Goal: Use online tool/utility: Utilize a website feature to perform a specific function

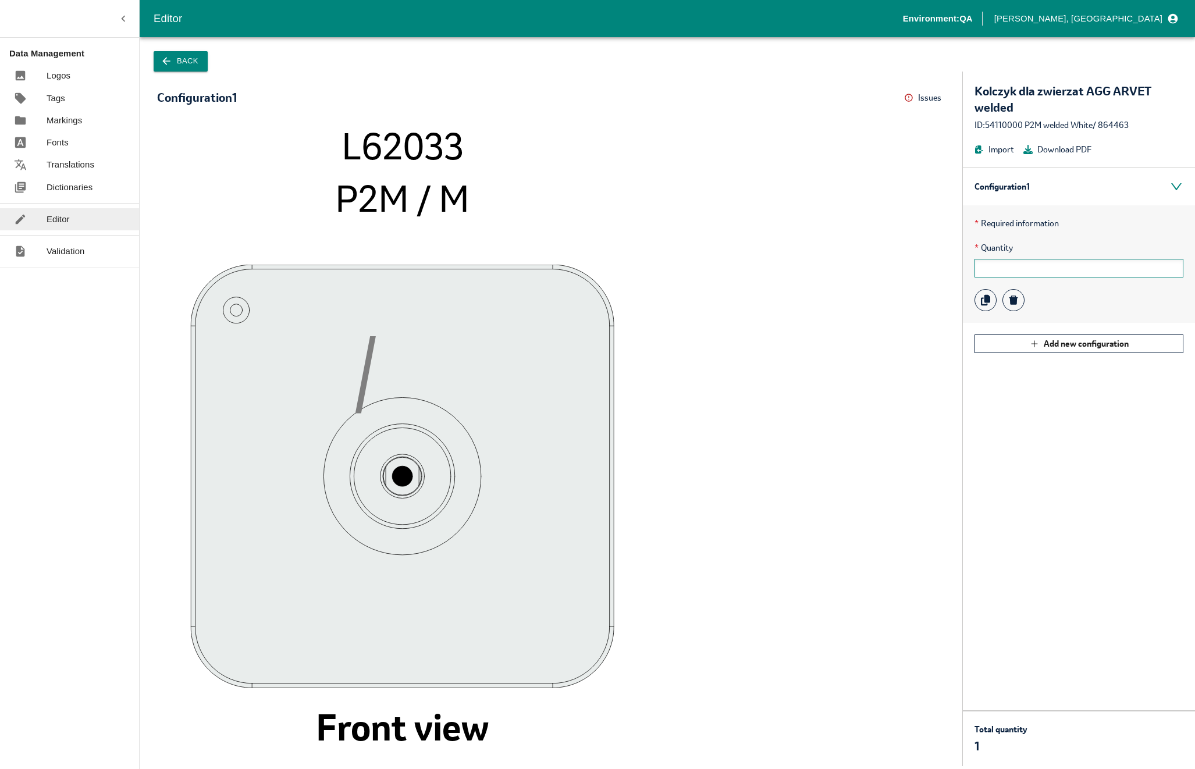
click at [1008, 272] on input "text" at bounding box center [1078, 268] width 209 height 19
click at [180, 55] on button "Back" at bounding box center [181, 61] width 54 height 20
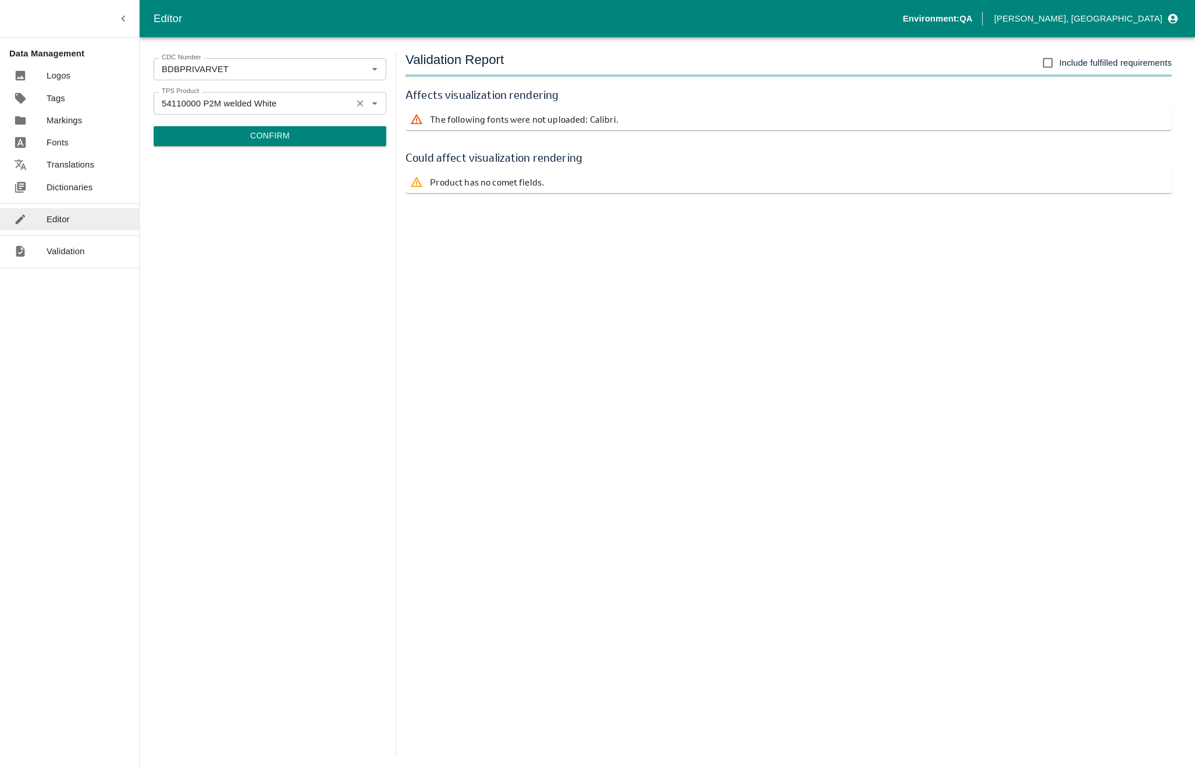
click at [222, 105] on input "54110000 P2M welded White" at bounding box center [252, 102] width 191 height 15
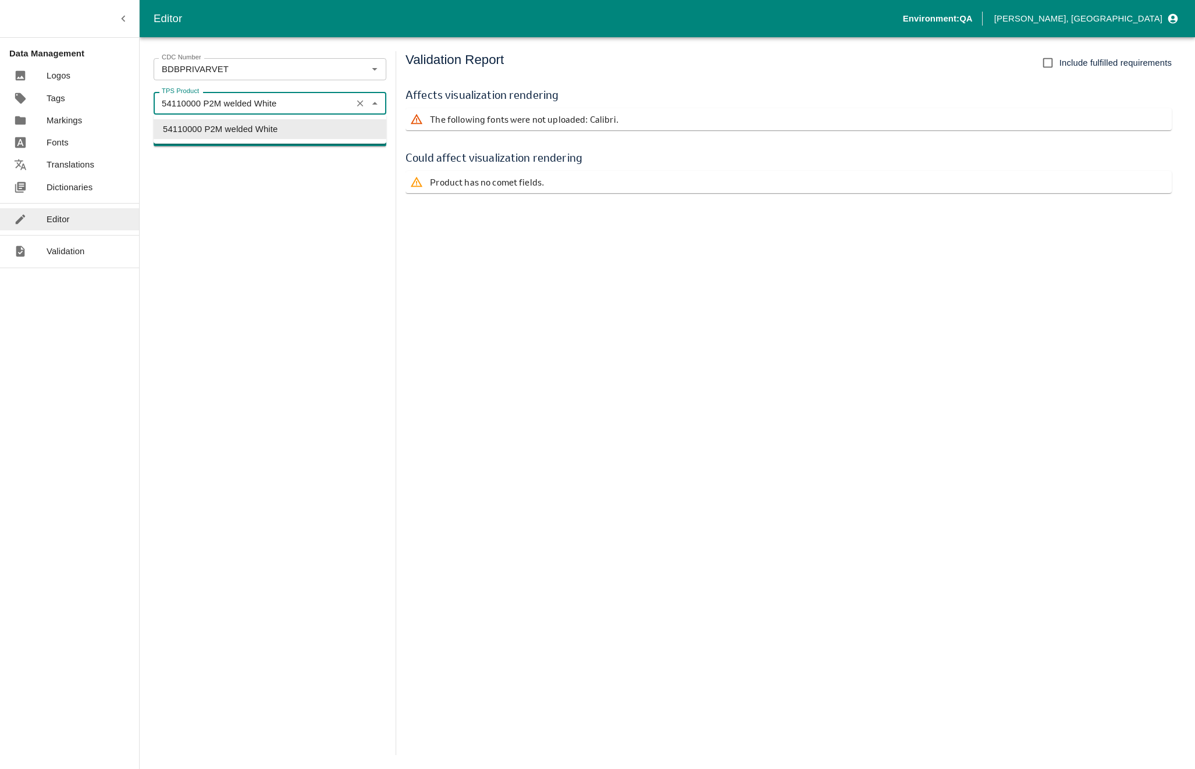
click at [194, 105] on input "54110000 P2M welded White" at bounding box center [252, 102] width 191 height 15
drag, startPoint x: 194, startPoint y: 104, endPoint x: 388, endPoint y: 106, distance: 194.3
click at [387, 106] on div "CDC Number BDBPRIVARVET CDC Number TPS Product 54110000 P2M welded White TPS Pr…" at bounding box center [667, 403] width 1055 height 732
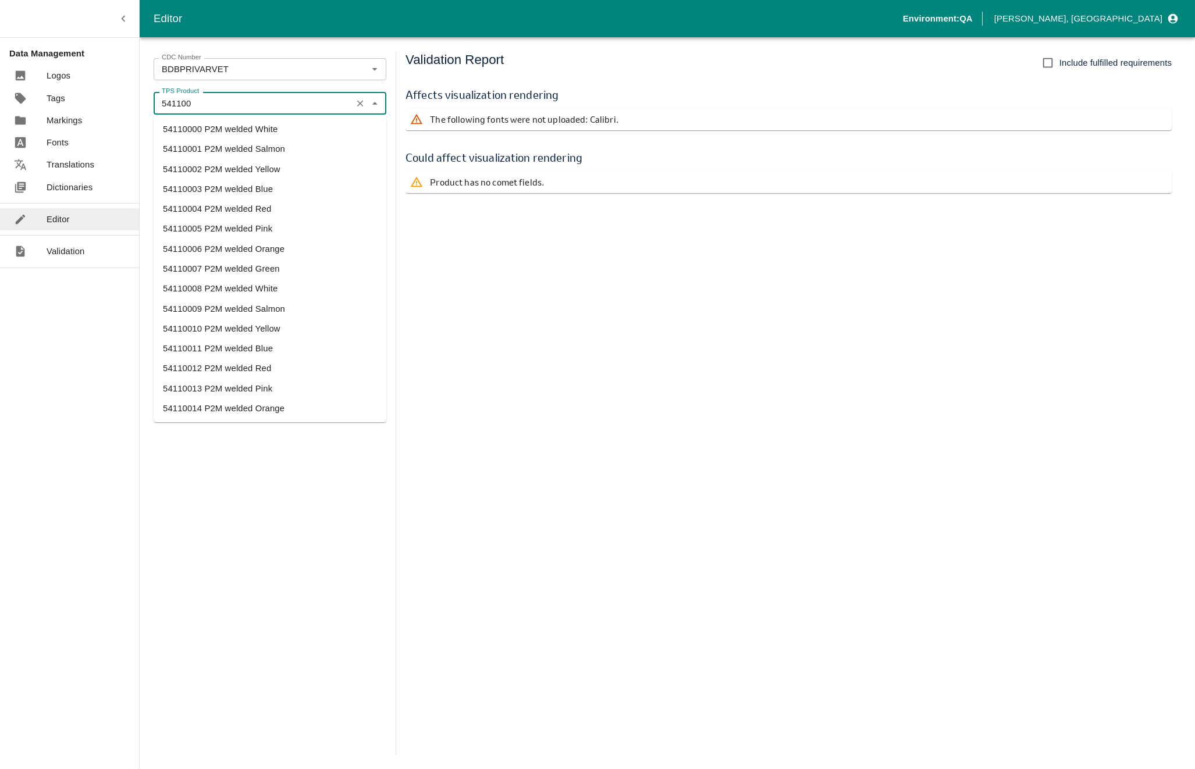
click at [285, 204] on li "54110004 P2M welded Red" at bounding box center [270, 209] width 233 height 20
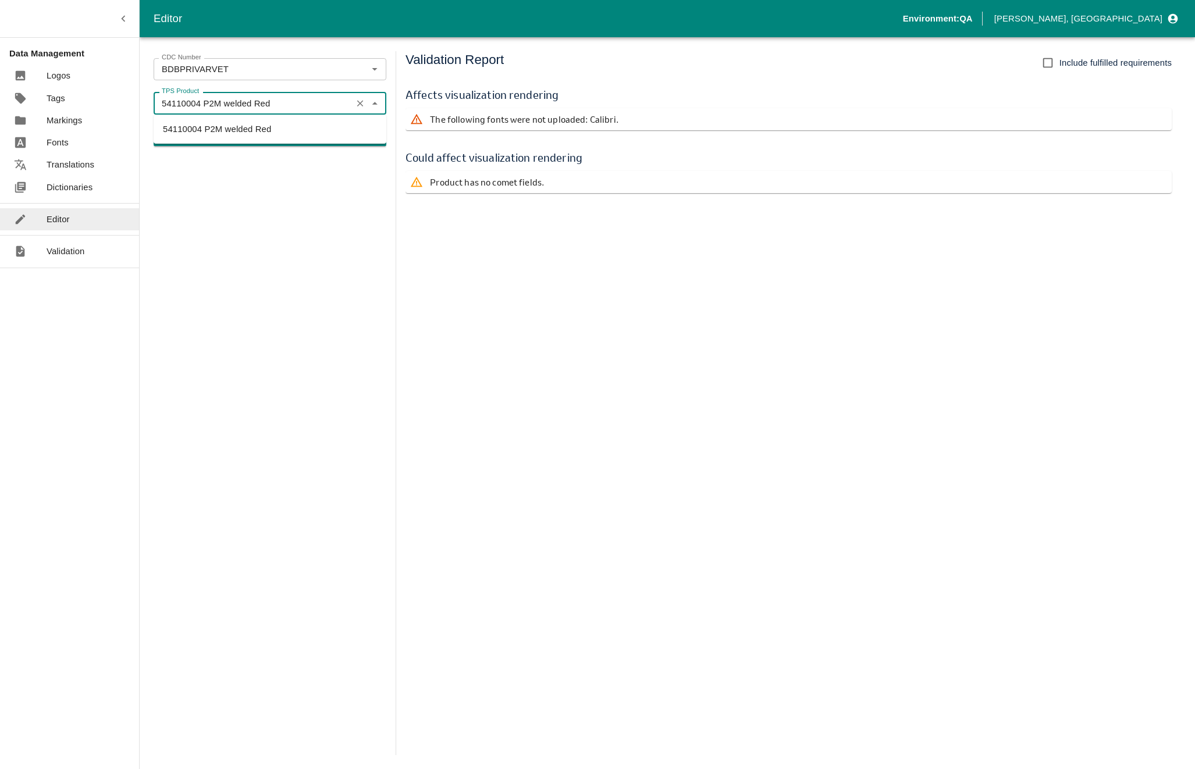
drag, startPoint x: 191, startPoint y: 101, endPoint x: 447, endPoint y: 103, distance: 255.9
click at [445, 104] on div "CDC Number BDBPRIVARVET CDC Number TPS Product 54110004 P2M welded Red TPS Prod…" at bounding box center [667, 403] width 1055 height 732
click at [207, 105] on input "54110004 P2M welded Red" at bounding box center [252, 102] width 191 height 15
click at [197, 103] on input "54110004 P2M welded Red" at bounding box center [252, 102] width 191 height 15
drag, startPoint x: 194, startPoint y: 103, endPoint x: 439, endPoint y: 122, distance: 245.0
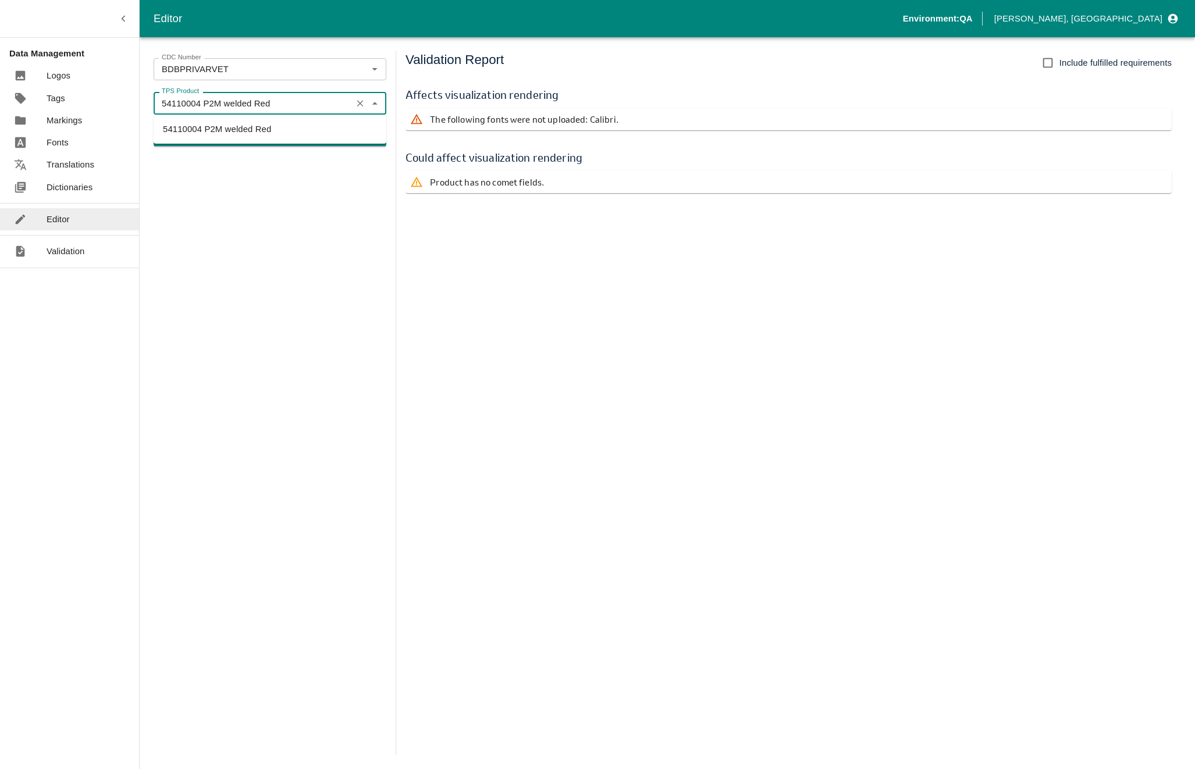
click at [437, 122] on div "CDC Number BDBPRIVARVET CDC Number TPS Product 54110004 P2M welded Red TPS Prod…" at bounding box center [667, 403] width 1055 height 732
click at [281, 130] on li "54110014 P2M welded Orange" at bounding box center [270, 129] width 233 height 20
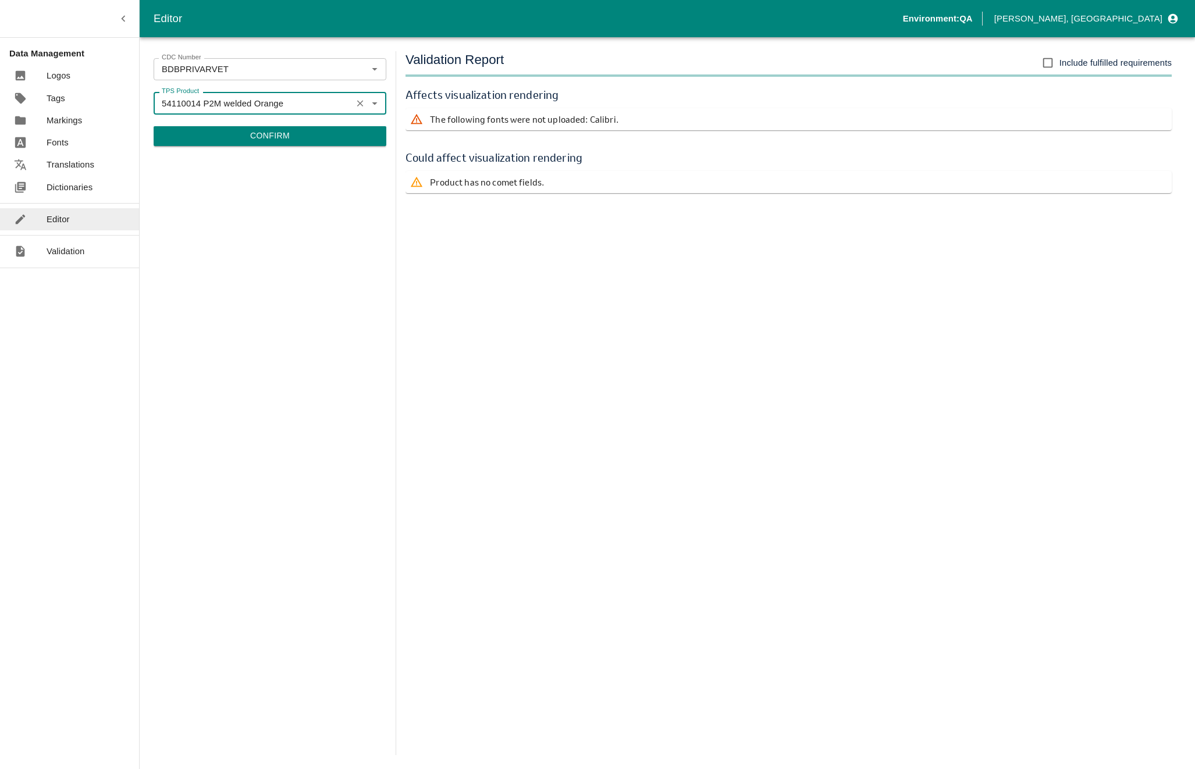
type input "54110014 P2M welded Orange"
click at [289, 137] on button "Confirm" at bounding box center [270, 136] width 233 height 20
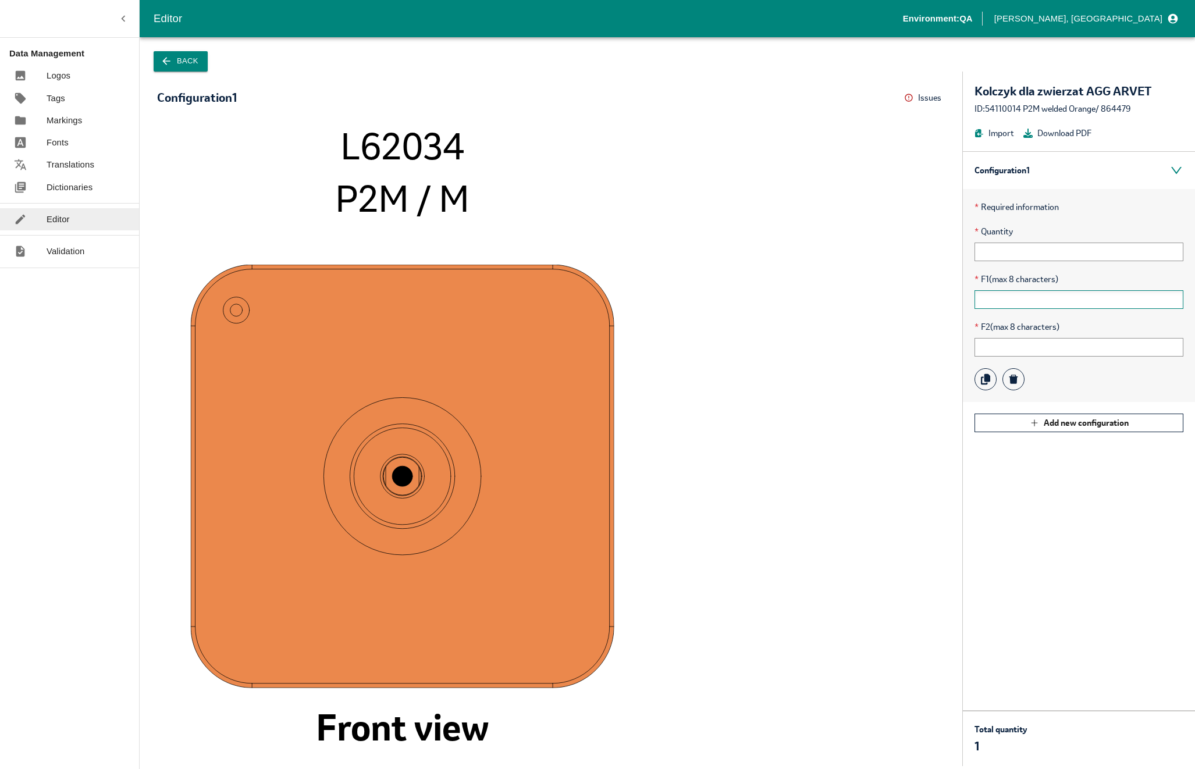
click at [1038, 297] on input "text" at bounding box center [1078, 299] width 209 height 19
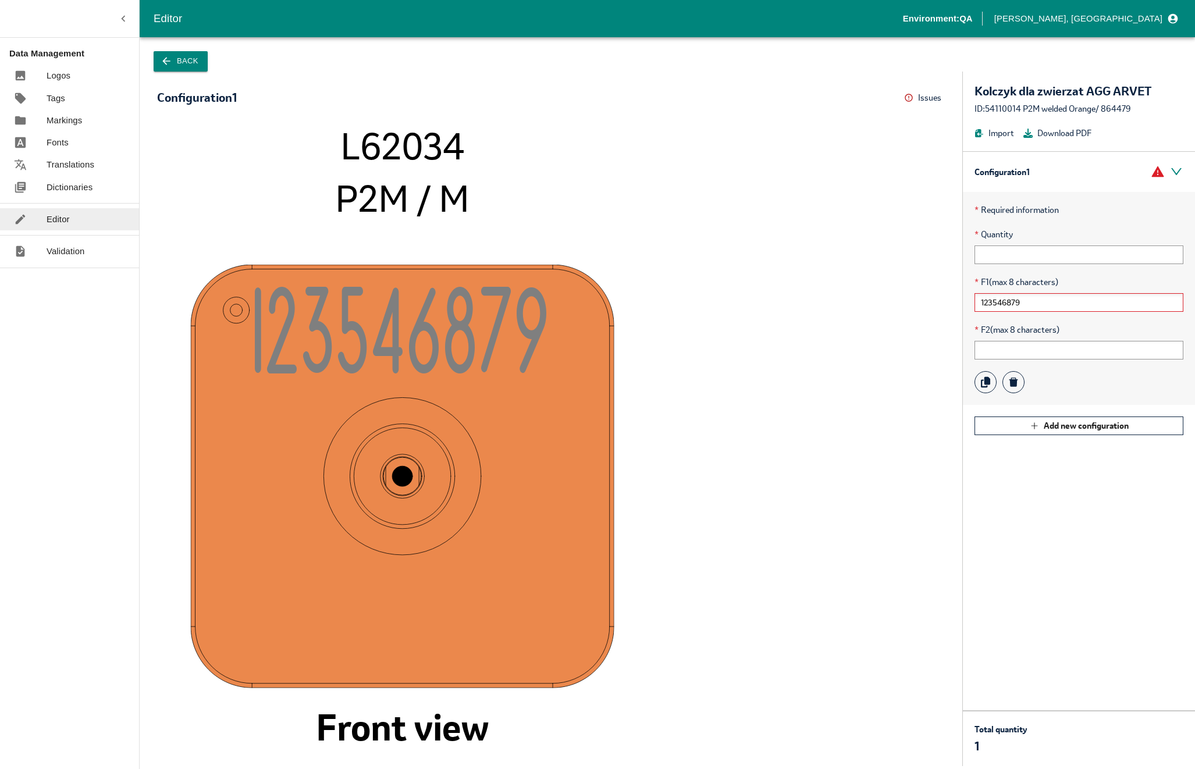
type input "123546879"
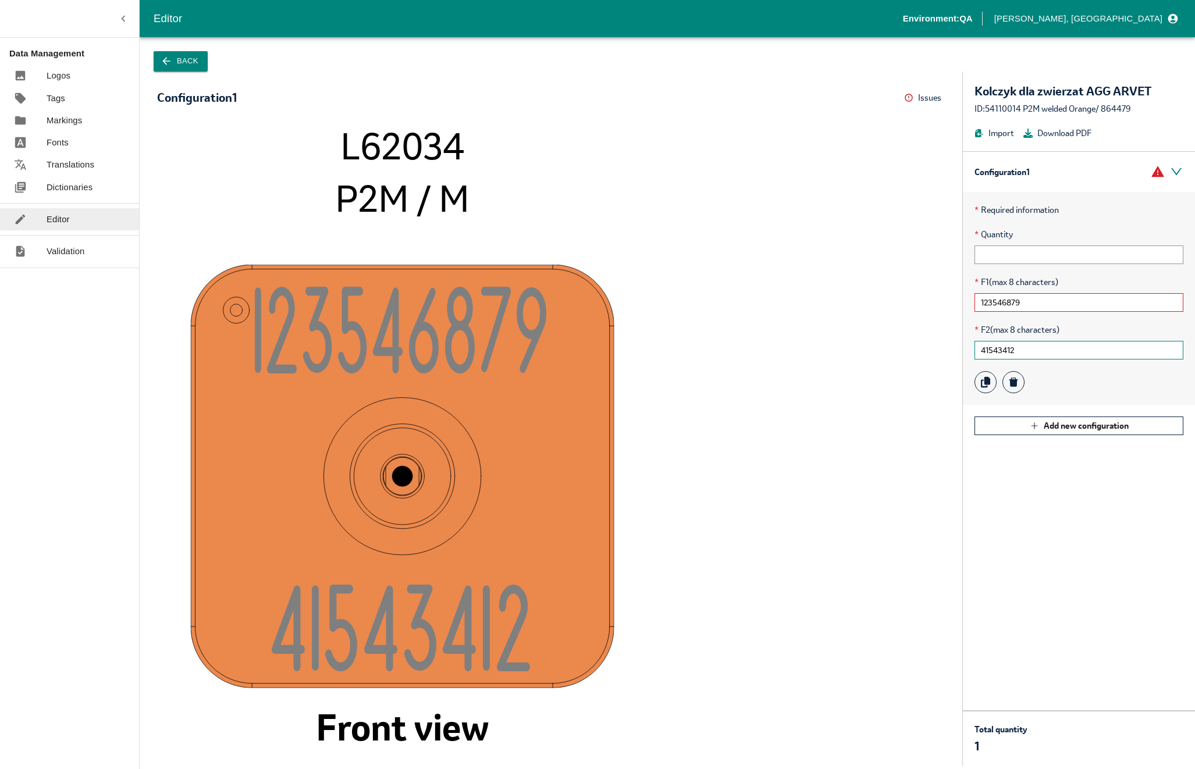
type input "41543412"
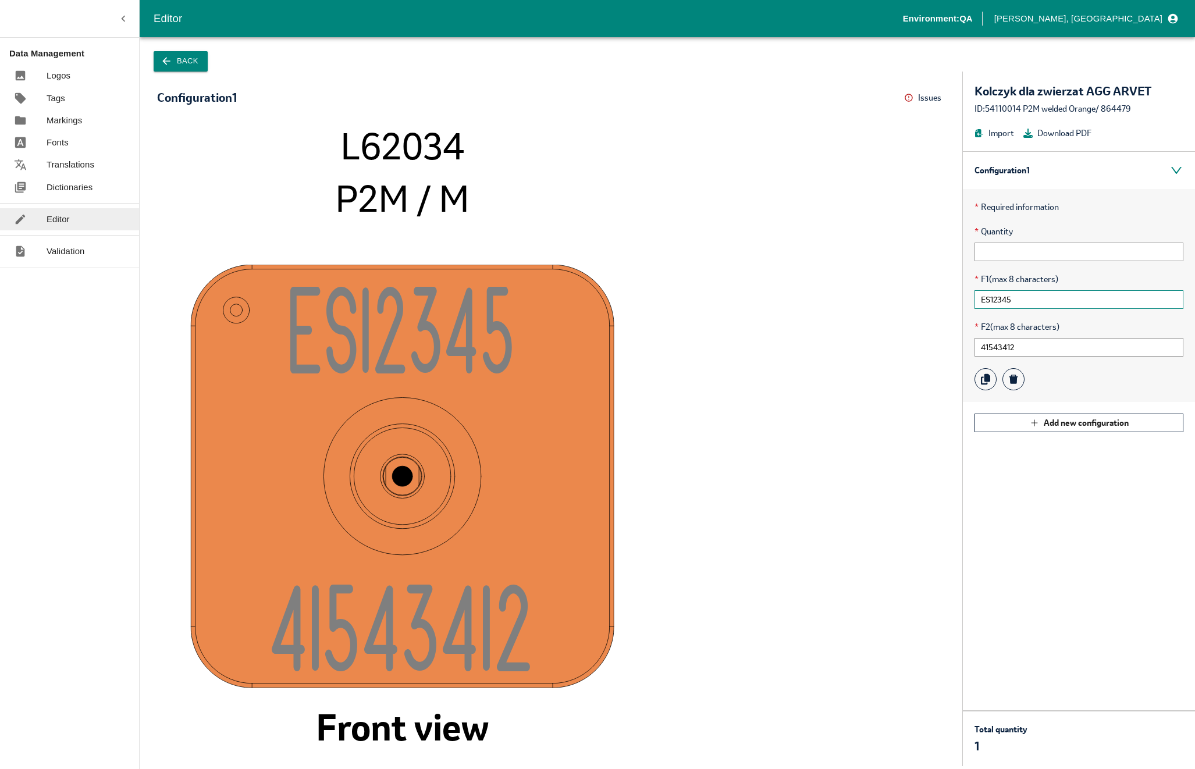
type input "ES12345"
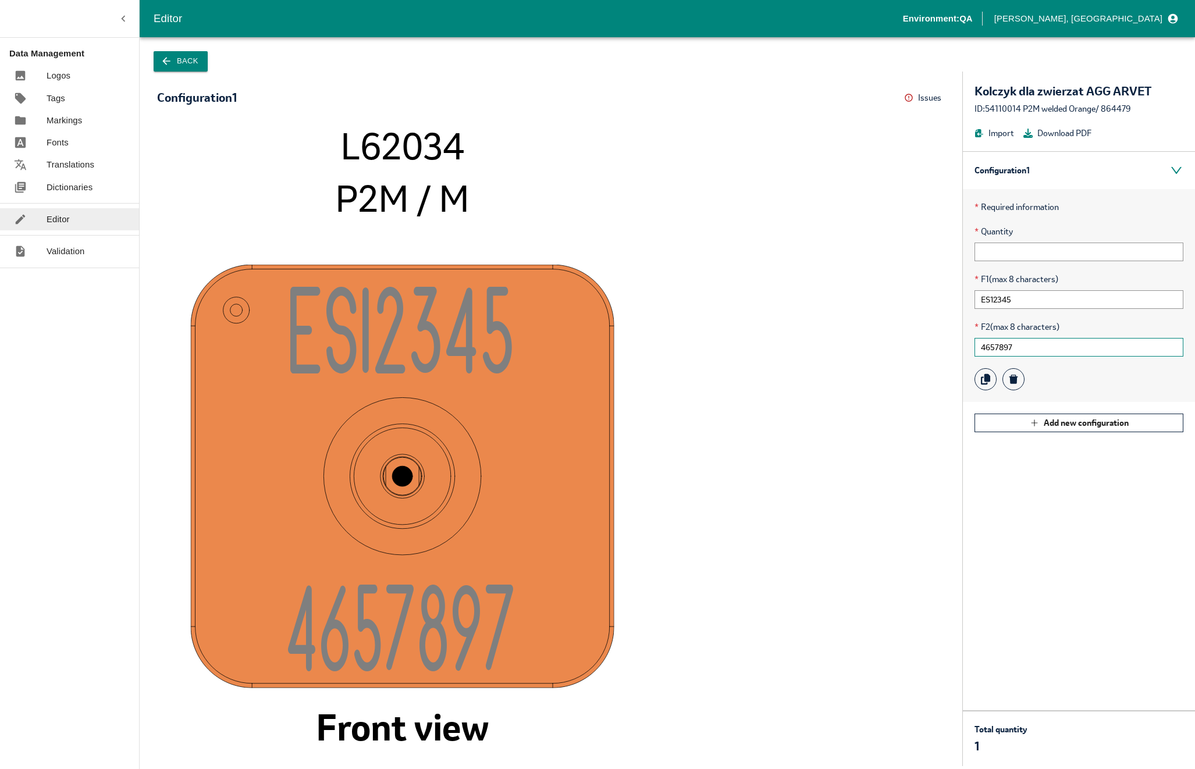
type input "4657897"
click at [830, 331] on icon "ES1234 5 465789 7 L62034 P2M / M Front view" at bounding box center [551, 439] width 764 height 630
click at [179, 55] on button "Back" at bounding box center [181, 61] width 54 height 20
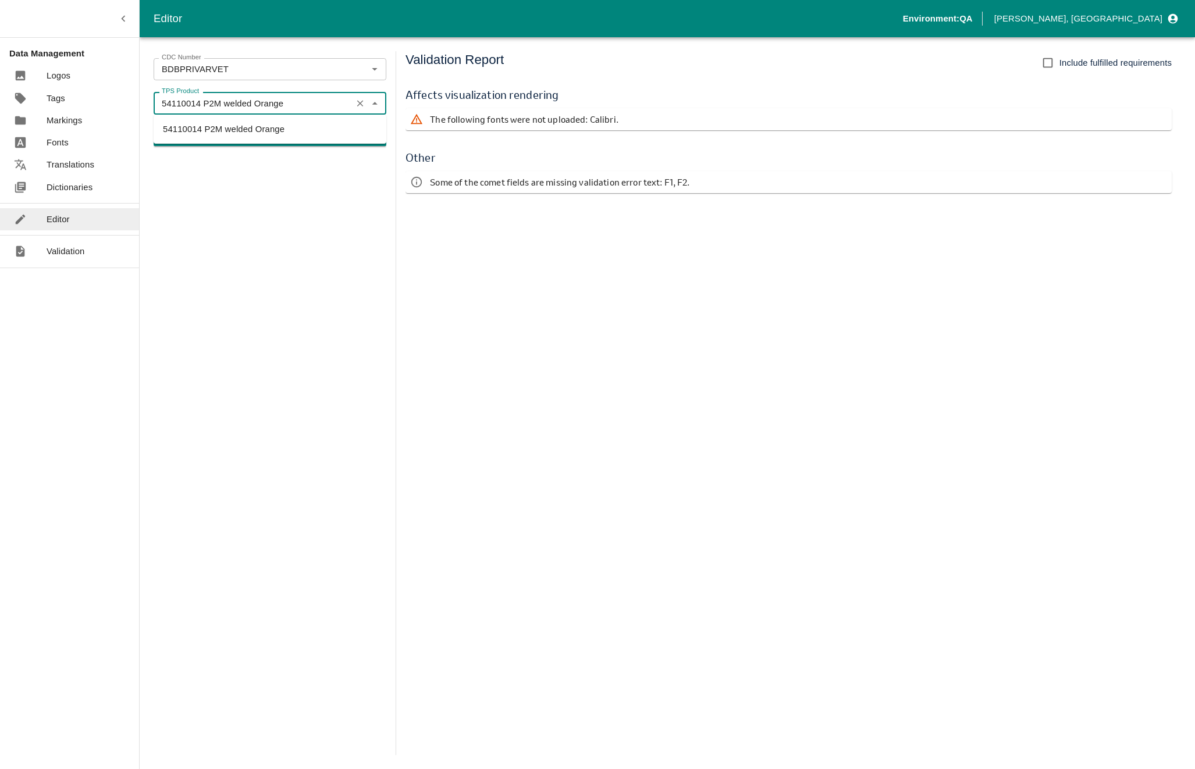
drag, startPoint x: 193, startPoint y: 105, endPoint x: 358, endPoint y: 111, distance: 165.9
click at [355, 112] on div "54110014 P2M welded Orange TPS Product" at bounding box center [270, 103] width 233 height 22
type input "54110000 P2M welded White"
click at [322, 136] on button "Confirm" at bounding box center [270, 136] width 233 height 20
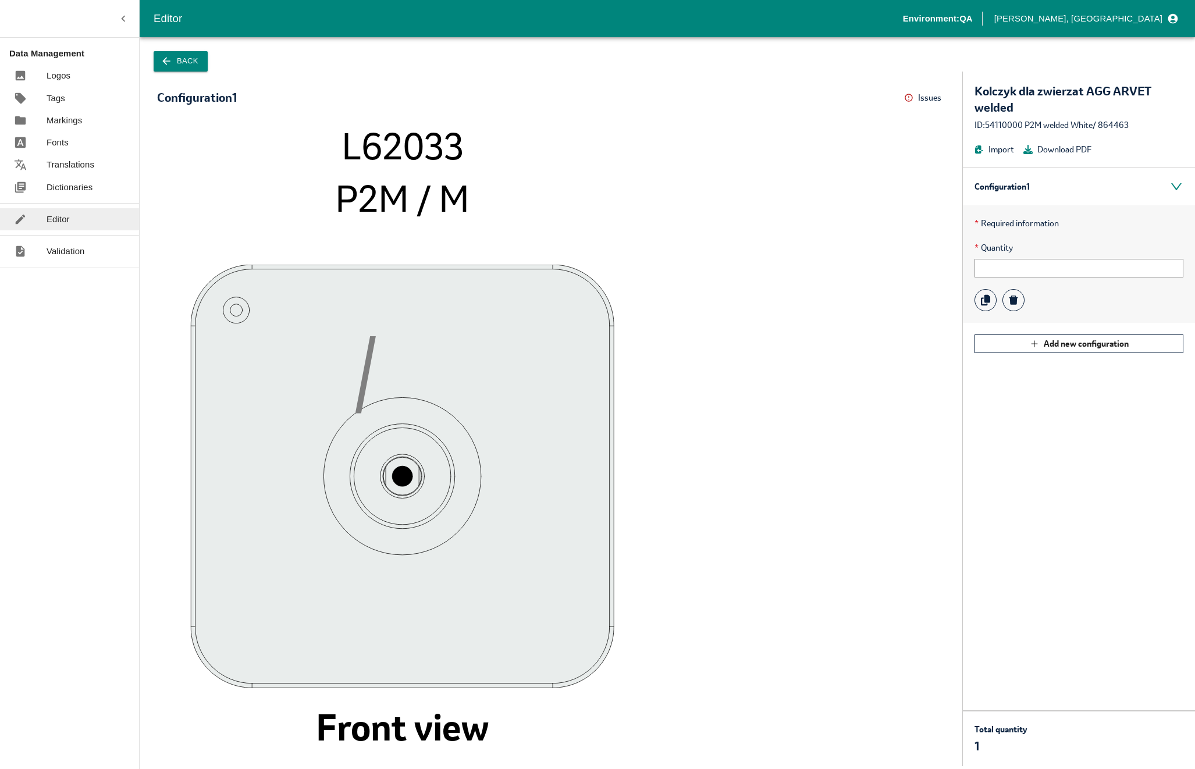
click at [193, 55] on button "Back" at bounding box center [181, 61] width 54 height 20
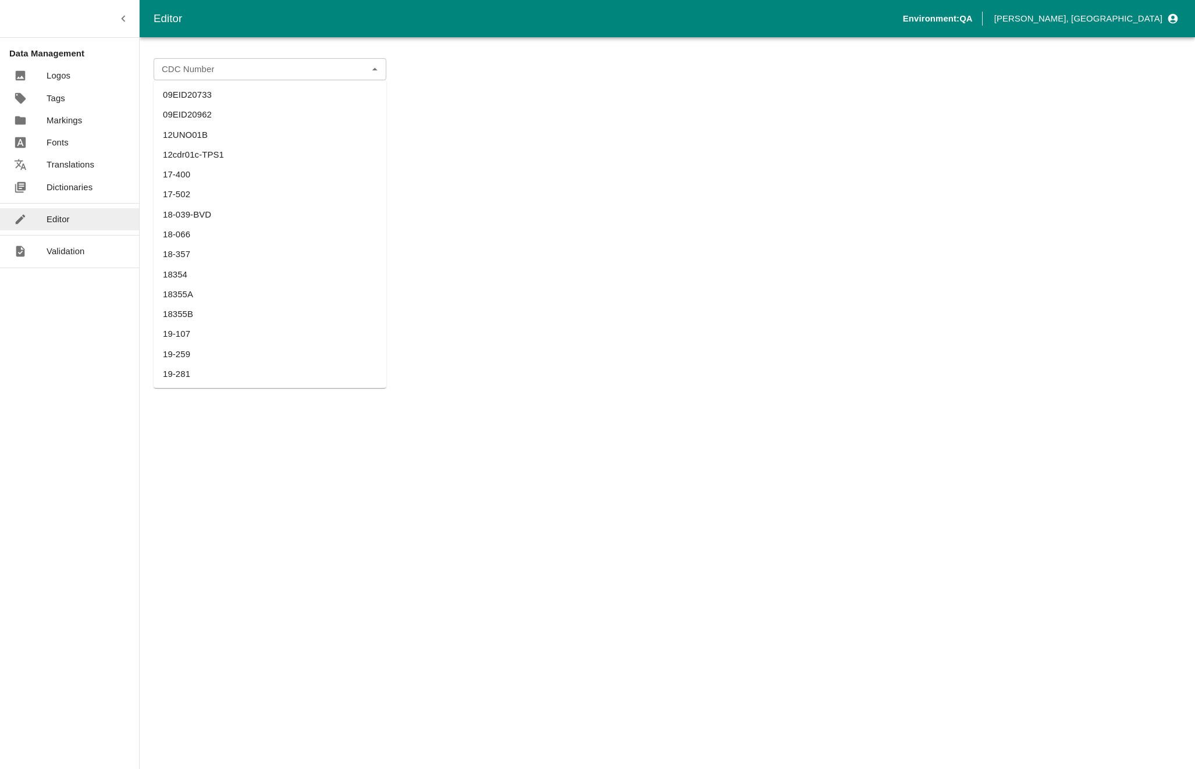
click at [215, 79] on div "CDC Number" at bounding box center [270, 69] width 233 height 22
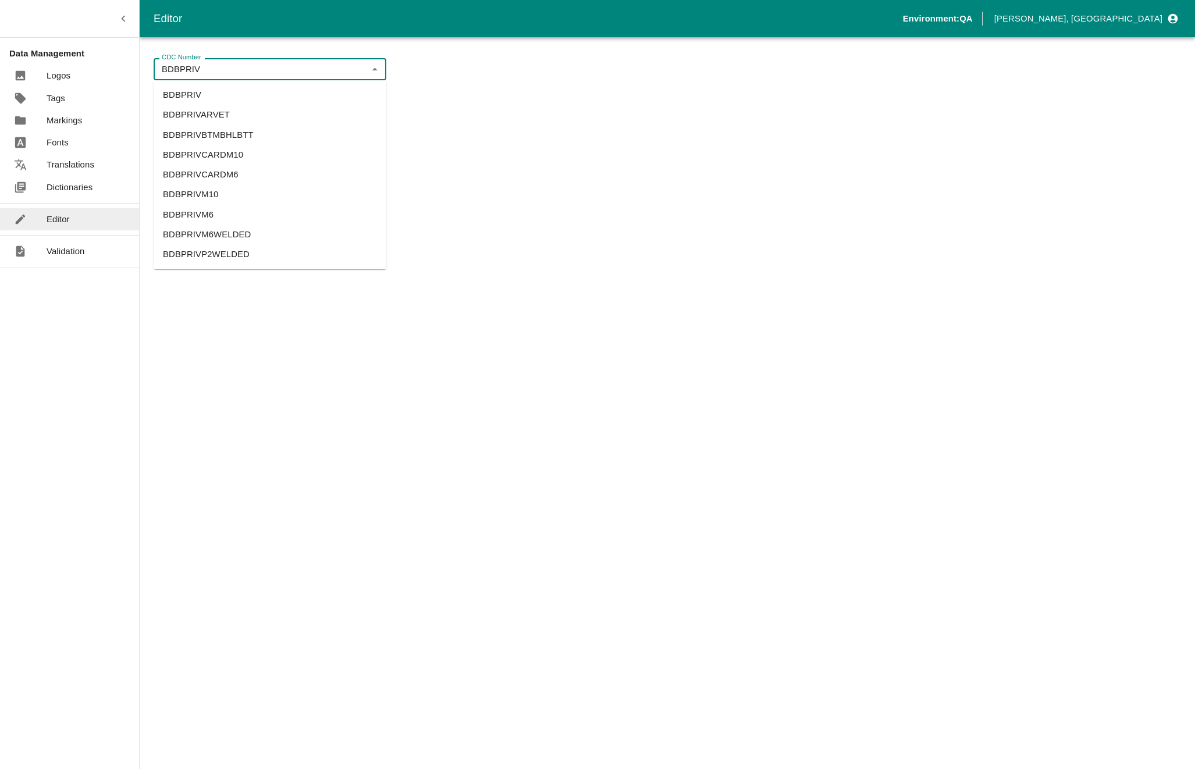
click at [204, 105] on li "BDBPRIVARVET" at bounding box center [270, 115] width 233 height 20
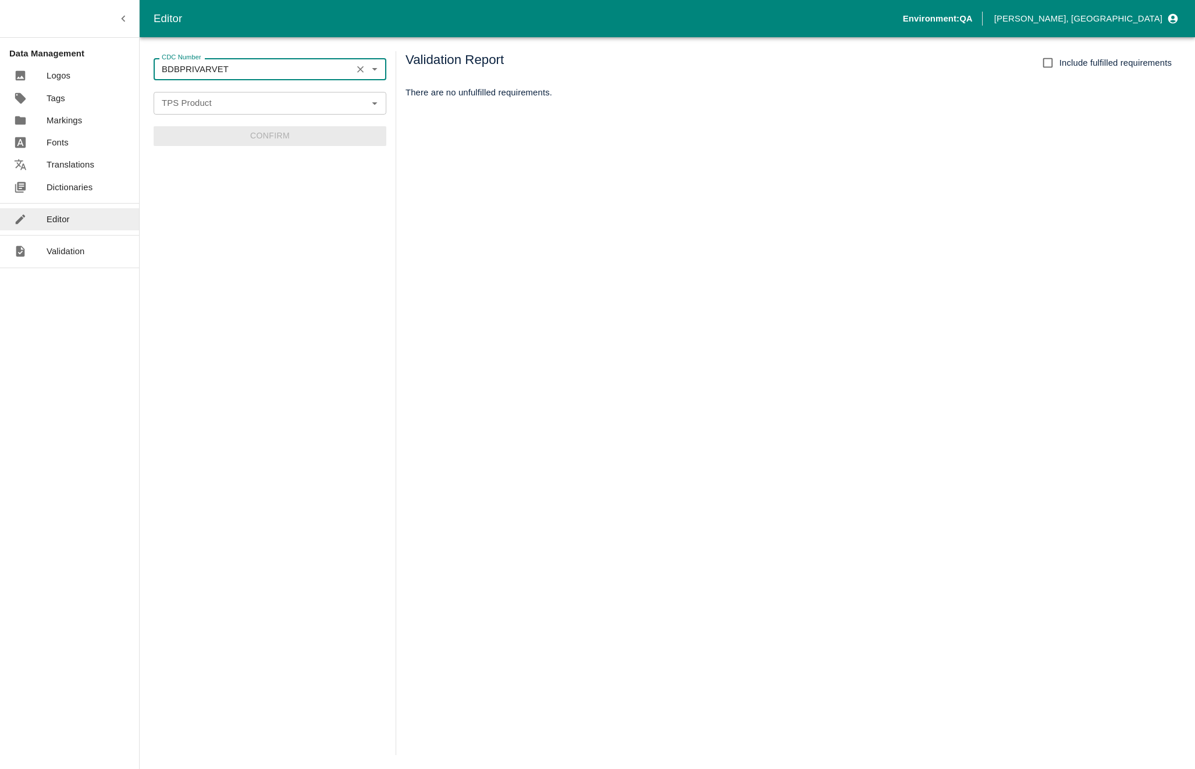
type input "BDBPRIVARVET"
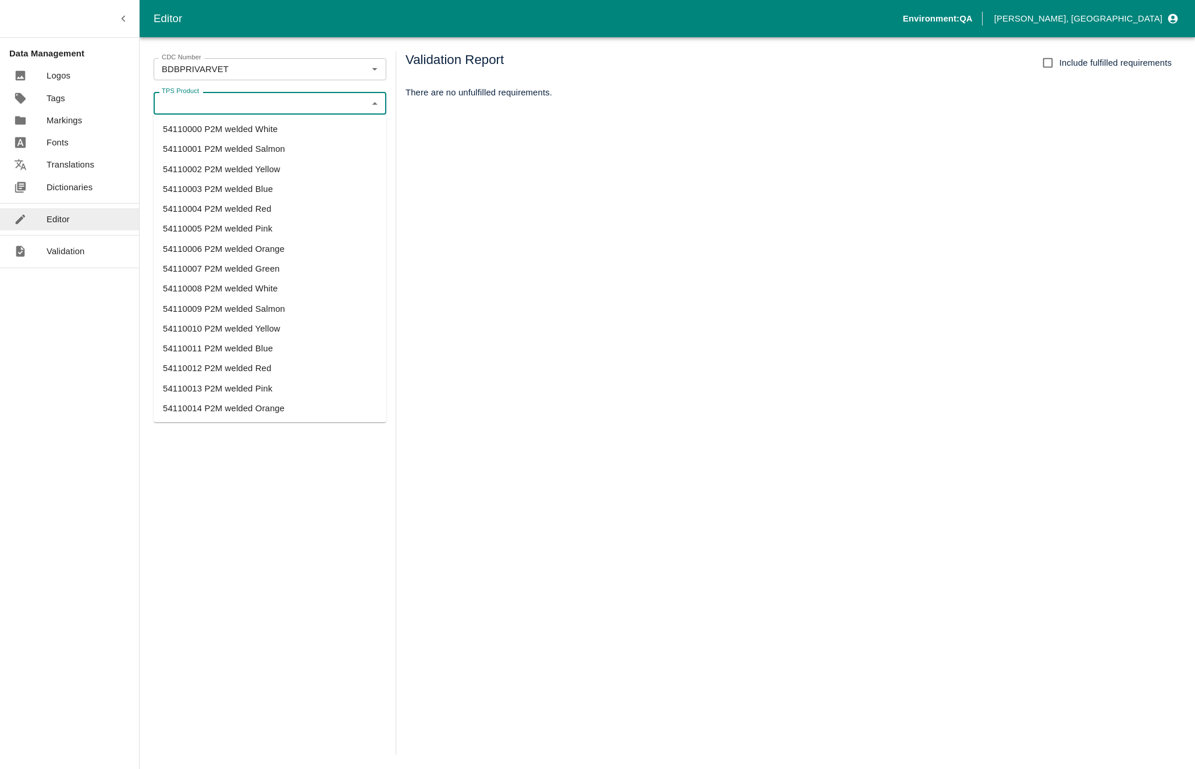
click at [204, 105] on input "TPS Product" at bounding box center [260, 102] width 206 height 15
click at [204, 120] on li "54110000 P2M welded White" at bounding box center [270, 129] width 233 height 20
type input "54110000 P2M welded White"
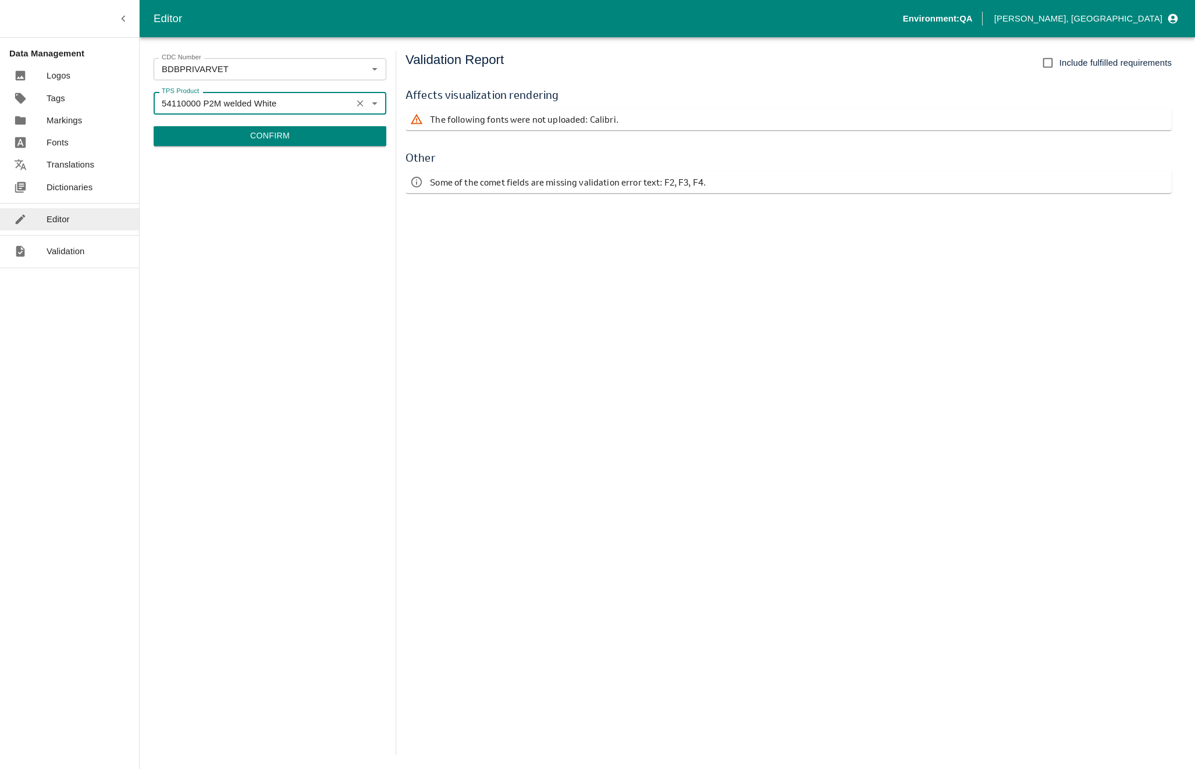
click at [325, 138] on button "Confirm" at bounding box center [270, 136] width 233 height 20
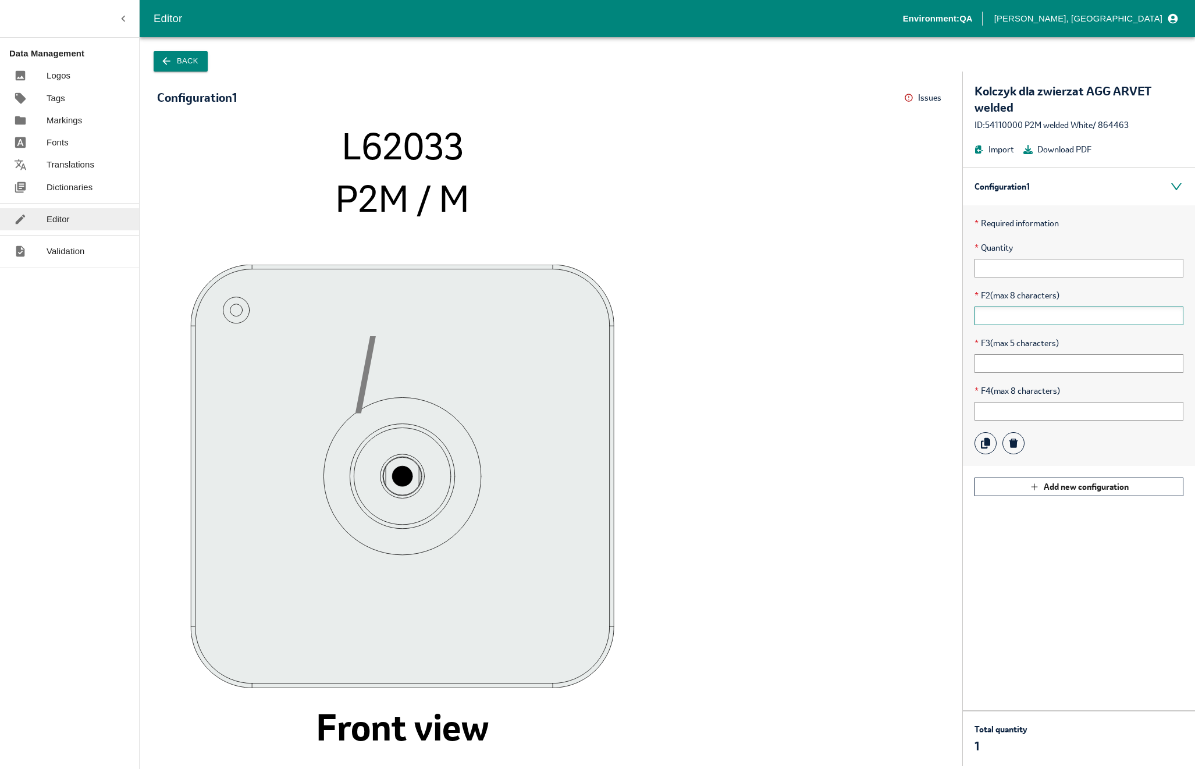
click at [1023, 314] on input "text" at bounding box center [1078, 316] width 209 height 19
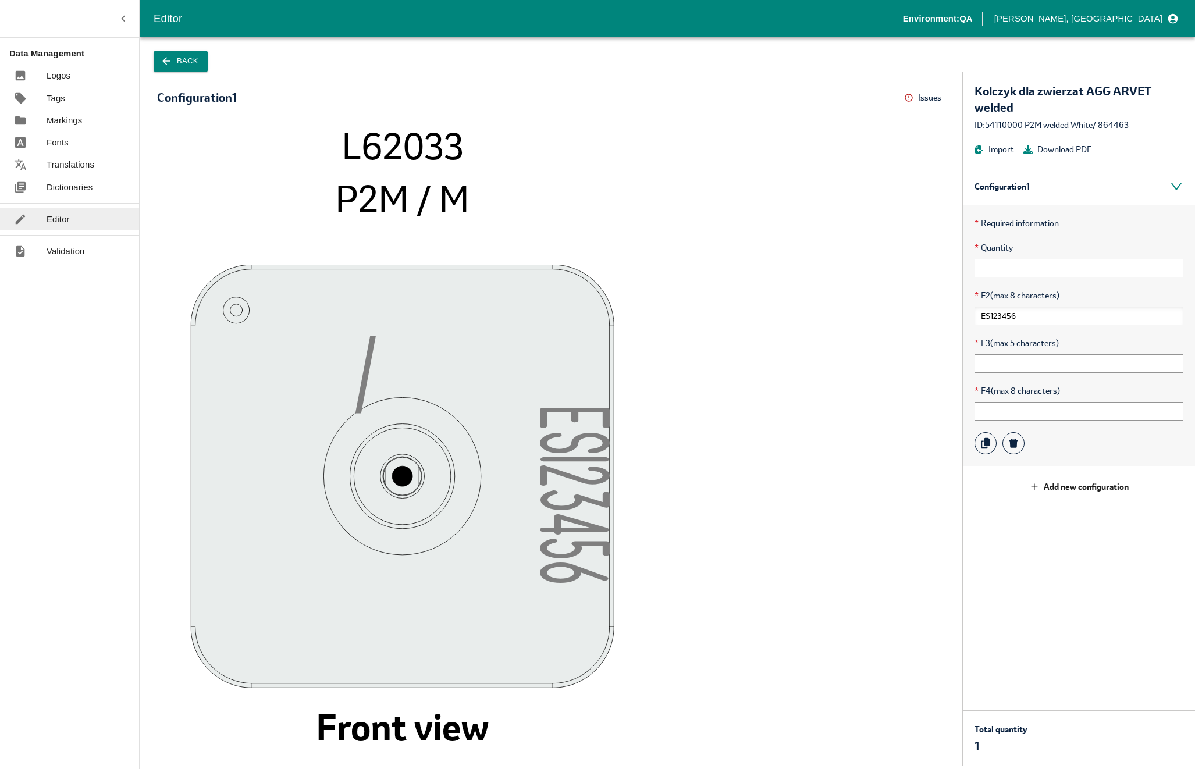
type input "ES123456"
type input "12354"
type input "5489878"
click at [889, 431] on icon "/ ES12345 6 L62033 P2M / M Front view" at bounding box center [551, 439] width 764 height 630
click at [179, 59] on button "Back" at bounding box center [181, 61] width 54 height 20
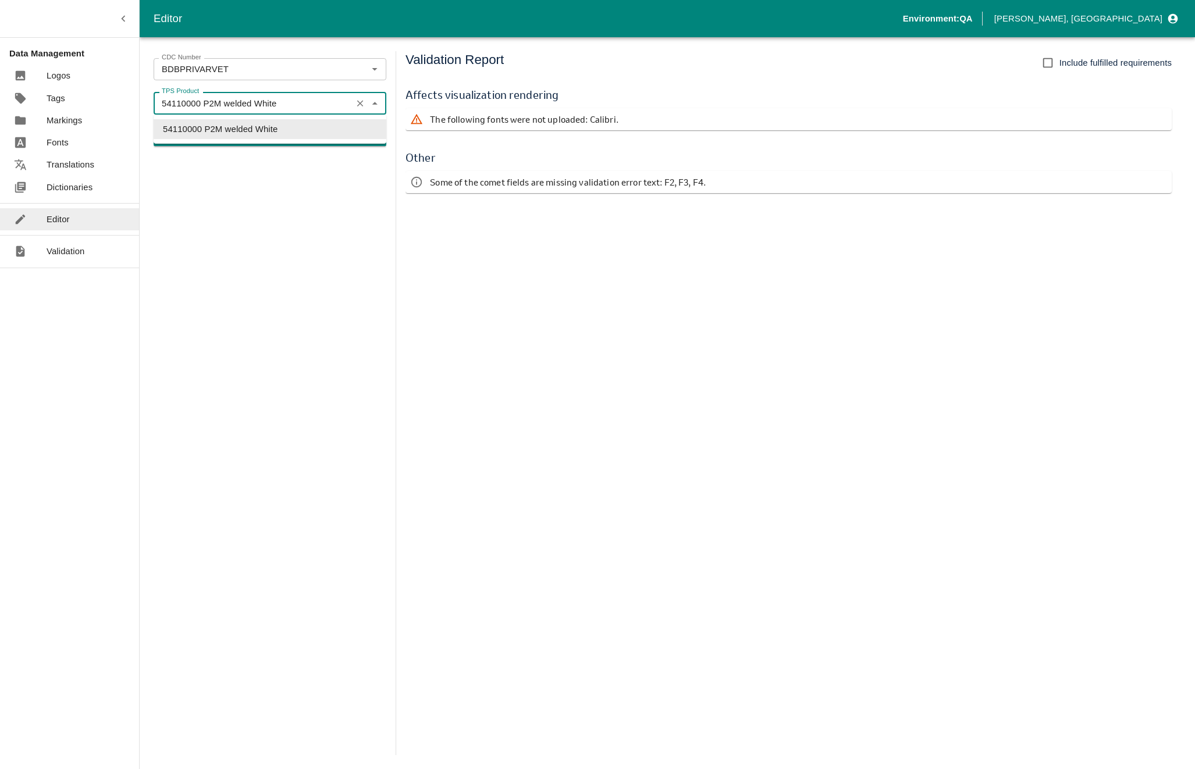
click at [188, 104] on input "54110000 P2M welded White" at bounding box center [252, 102] width 191 height 15
click at [190, 104] on input "54110000 P2M welded White" at bounding box center [252, 102] width 191 height 15
drag, startPoint x: 190, startPoint y: 104, endPoint x: 377, endPoint y: 95, distance: 187.5
click at [377, 95] on div "54110000 P2M welded White TPS Product" at bounding box center [270, 103] width 233 height 22
click at [259, 137] on li "54110040 P2M welded White" at bounding box center [270, 129] width 233 height 20
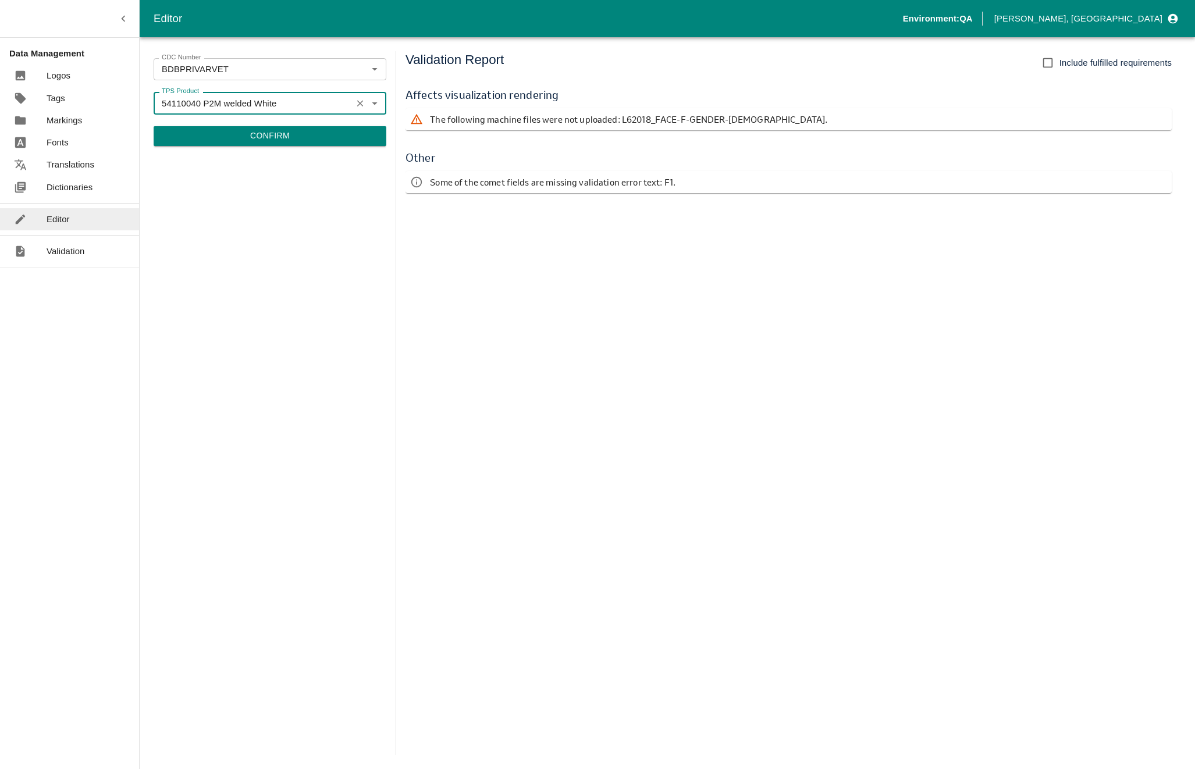
type input "54110040 P2M welded White"
click at [259, 137] on button "Confirm" at bounding box center [270, 136] width 233 height 20
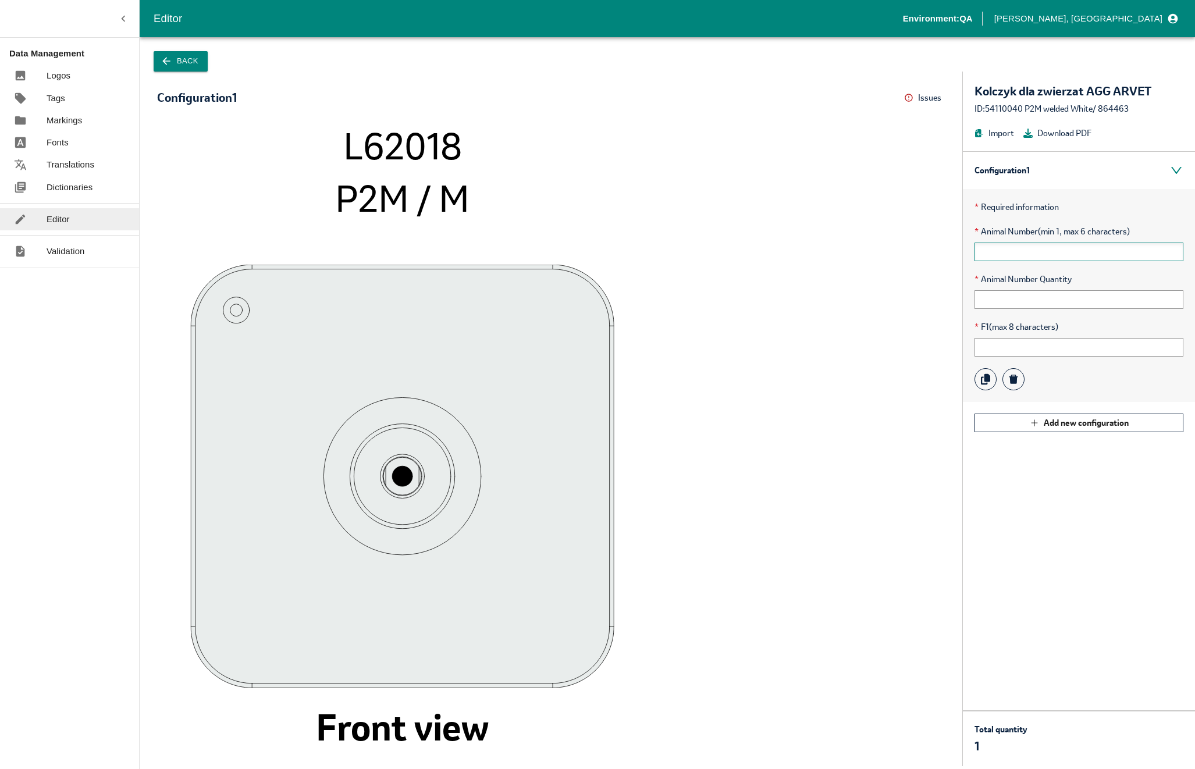
click at [998, 246] on input "text" at bounding box center [1078, 252] width 209 height 19
type input "123456"
click at [997, 304] on input "text" at bounding box center [1078, 299] width 209 height 19
type input "10"
click at [999, 342] on input "text" at bounding box center [1078, 347] width 209 height 19
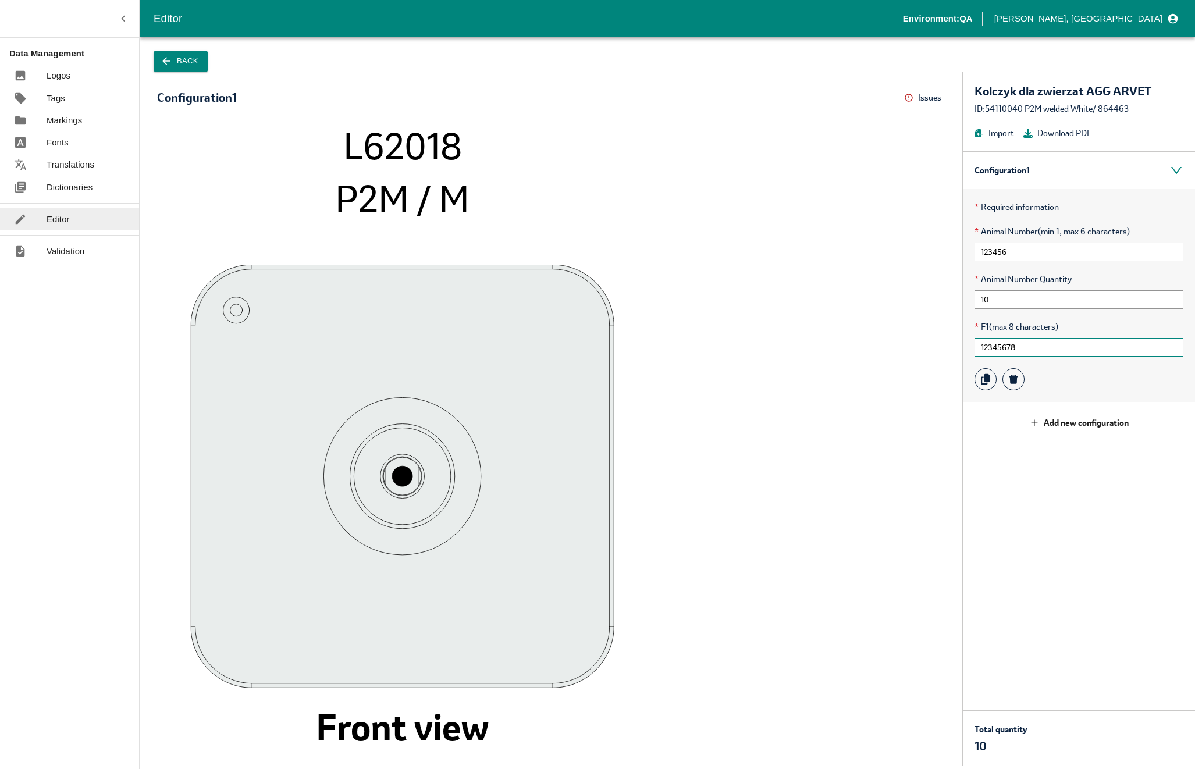
type input "12345678"
click at [863, 501] on icon "L62018 P2M / M Front view" at bounding box center [551, 439] width 764 height 630
click at [919, 99] on button "Issues" at bounding box center [924, 98] width 41 height 18
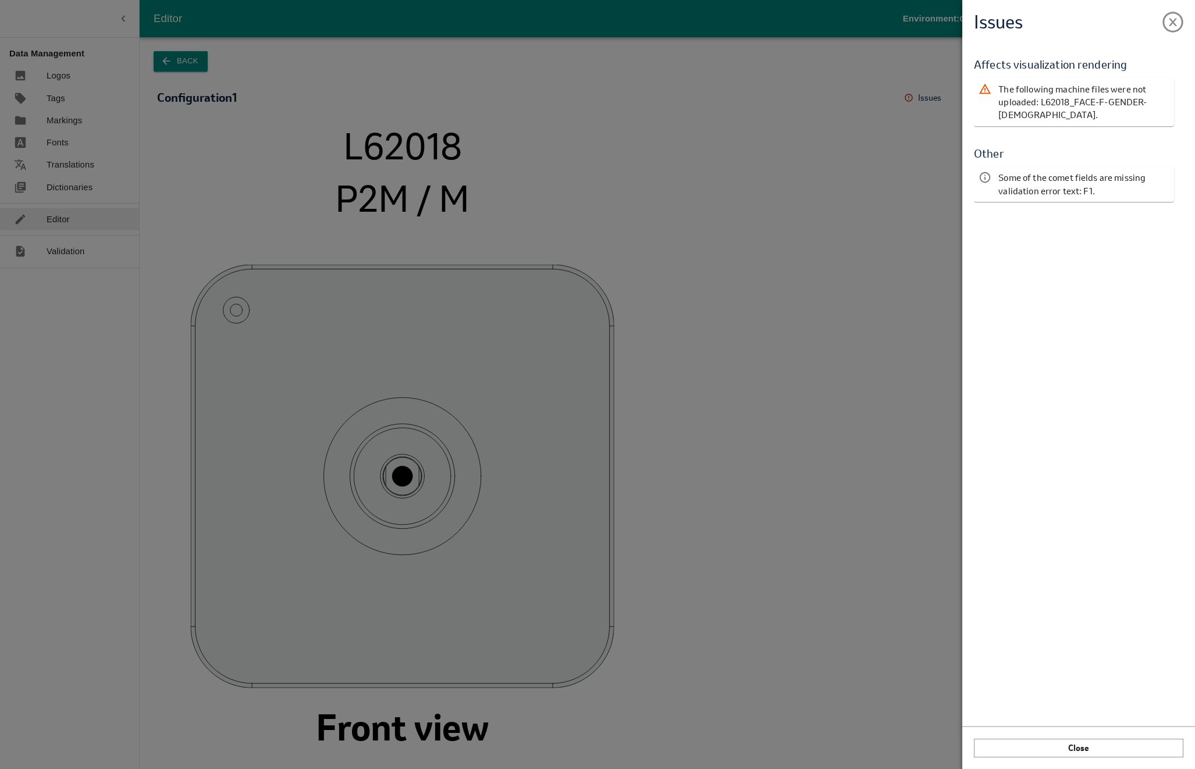
click at [867, 208] on div "Issues Validation Report Affects visualization rendering The following machine …" at bounding box center [597, 384] width 1195 height 769
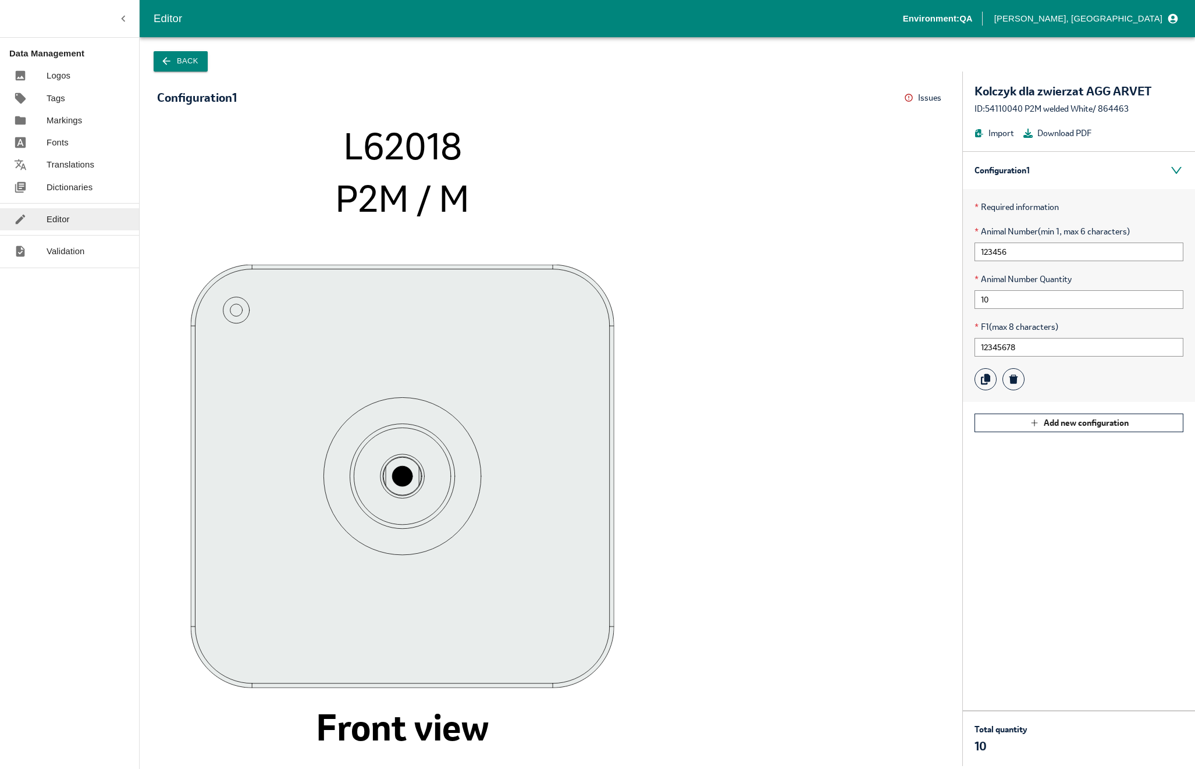
click at [853, 505] on icon "L62018 P2M / M Front view" at bounding box center [551, 439] width 764 height 630
